Goal: Find contact information: Obtain details needed to contact an individual or organization

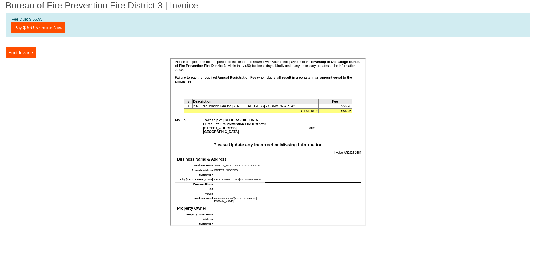
scroll to position [112, 0]
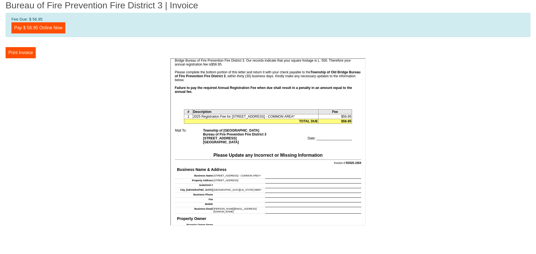
click at [309, 210] on td at bounding box center [312, 210] width 96 height 6
click at [213, 210] on td "[PERSON_NAME][EMAIL_ADDRESS][DOMAIN_NAME]" at bounding box center [239, 210] width 52 height 6
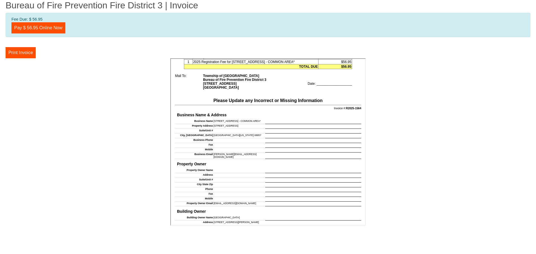
scroll to position [167, 0]
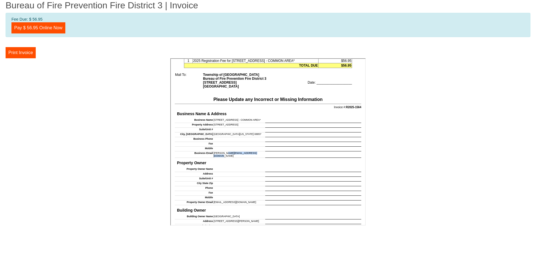
drag, startPoint x: 211, startPoint y: 152, endPoint x: 244, endPoint y: 152, distance: 32.1
click at [244, 152] on td "[PERSON_NAME][EMAIL_ADDRESS][DOMAIN_NAME]" at bounding box center [239, 154] width 52 height 6
click at [243, 152] on td "[PERSON_NAME][EMAIL_ADDRESS][DOMAIN_NAME]" at bounding box center [239, 154] width 52 height 6
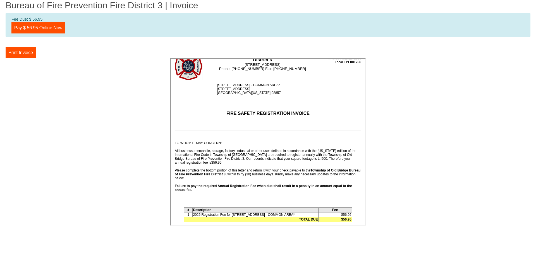
scroll to position [0, 0]
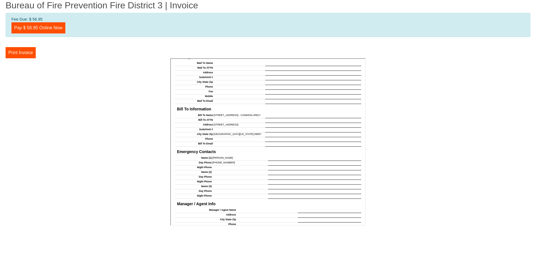
scroll to position [328, 0]
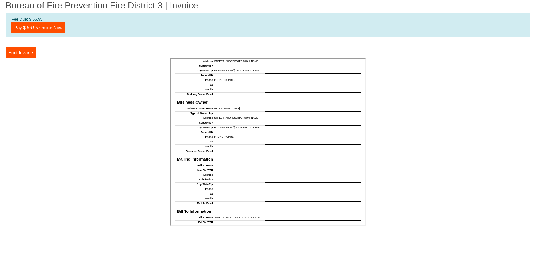
click at [256, 159] on h4 "Mailing Information" at bounding box center [267, 158] width 184 height 7
click at [267, 141] on tbody "Business Owner Name Colony Business Park Type of Ownership Address 11 Linda Dri…" at bounding box center [267, 129] width 186 height 47
click at [267, 141] on td at bounding box center [312, 141] width 96 height 5
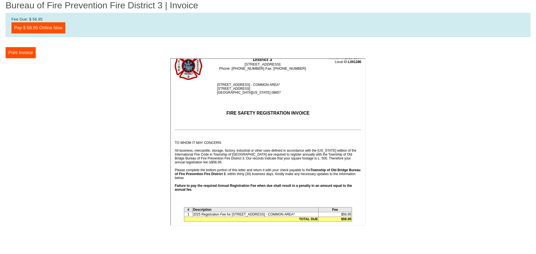
scroll to position [0, 0]
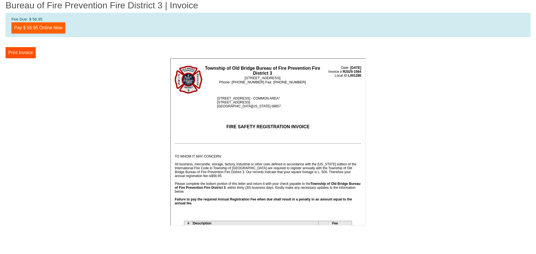
click at [38, 28] on link "Pay $ 56.95 Online Now" at bounding box center [38, 27] width 54 height 11
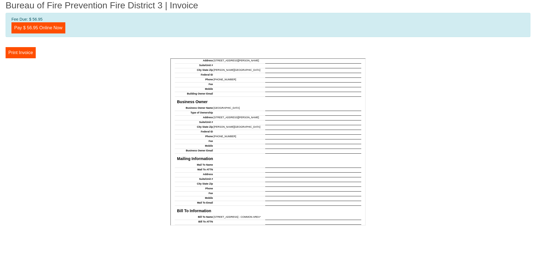
scroll to position [328, 0]
drag, startPoint x: 211, startPoint y: 134, endPoint x: 232, endPoint y: 136, distance: 20.5
click at [232, 136] on td "[PHONE_NUMBER]" at bounding box center [239, 137] width 52 height 5
copy td "[PHONE_NUMBER]"
click at [240, 150] on td at bounding box center [239, 151] width 52 height 5
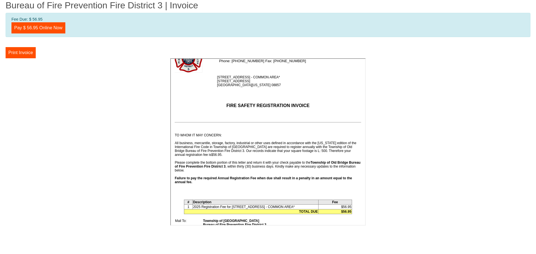
scroll to position [21, 0]
